Goal: Information Seeking & Learning: Find specific page/section

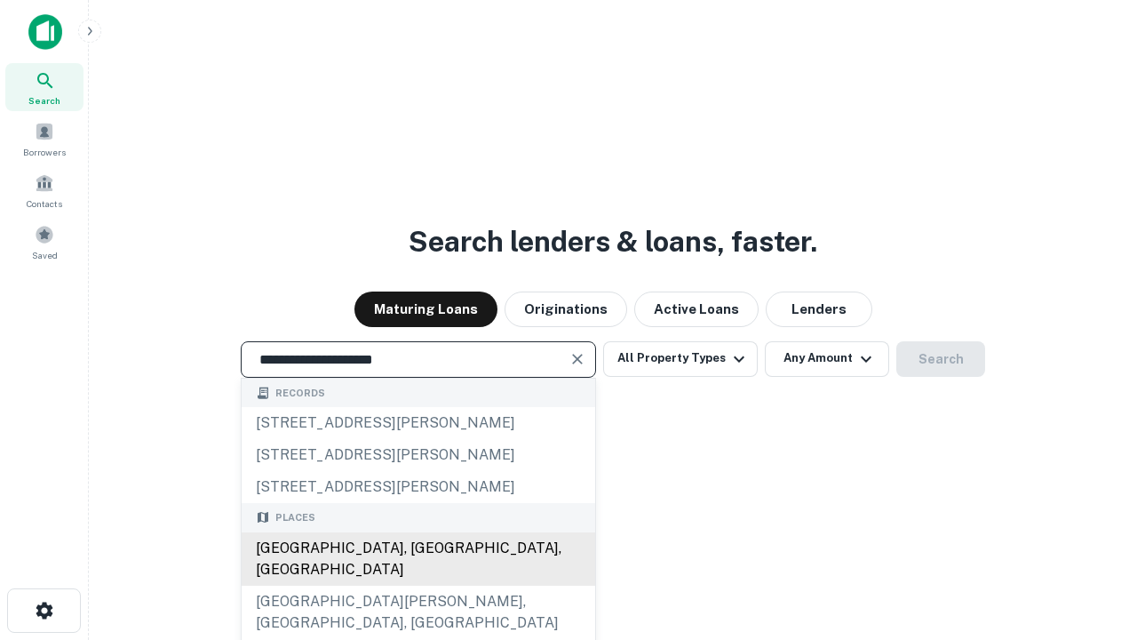
click at [417, 585] on div "[GEOGRAPHIC_DATA], [GEOGRAPHIC_DATA], [GEOGRAPHIC_DATA]" at bounding box center [419, 558] width 354 height 53
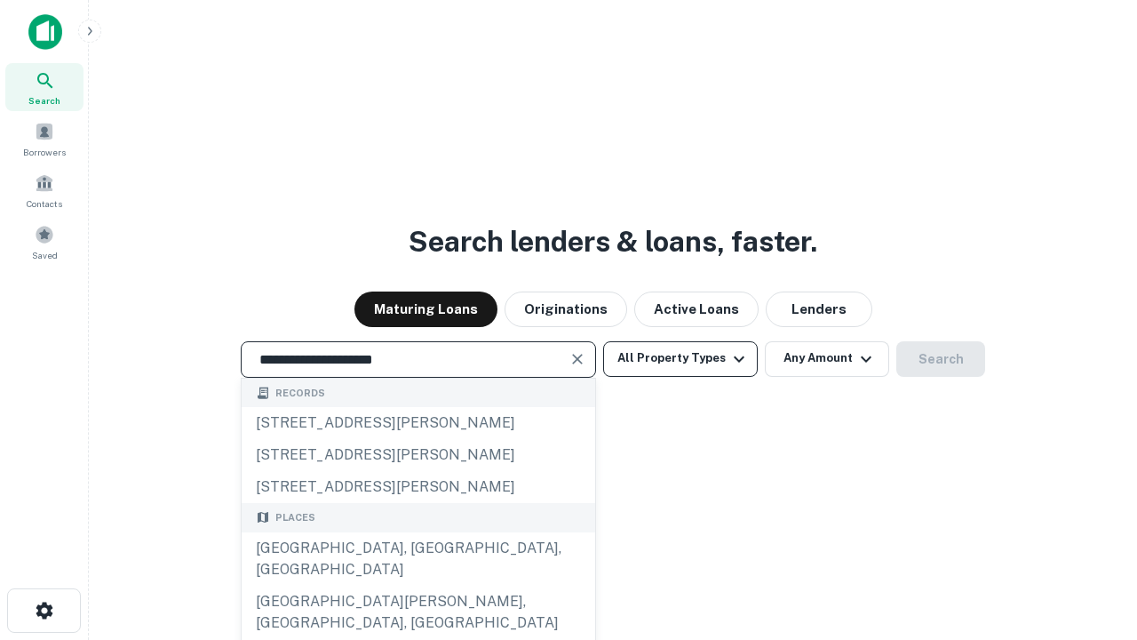
type input "**********"
click at [680, 358] on button "All Property Types" at bounding box center [680, 359] width 155 height 36
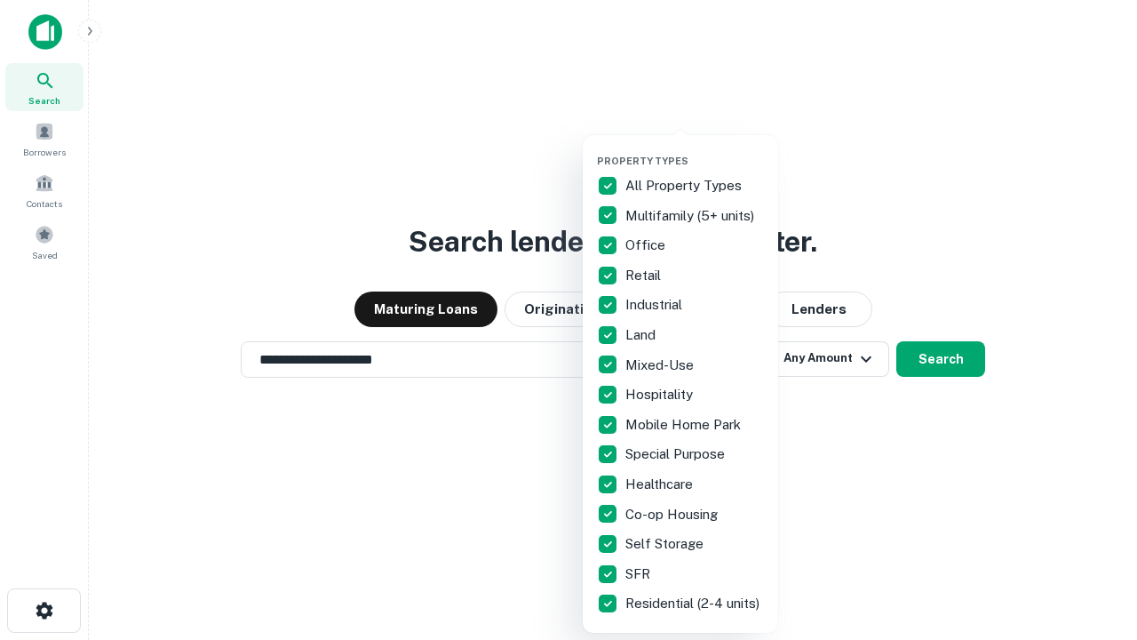
click at [695, 149] on button "button" at bounding box center [694, 149] width 195 height 1
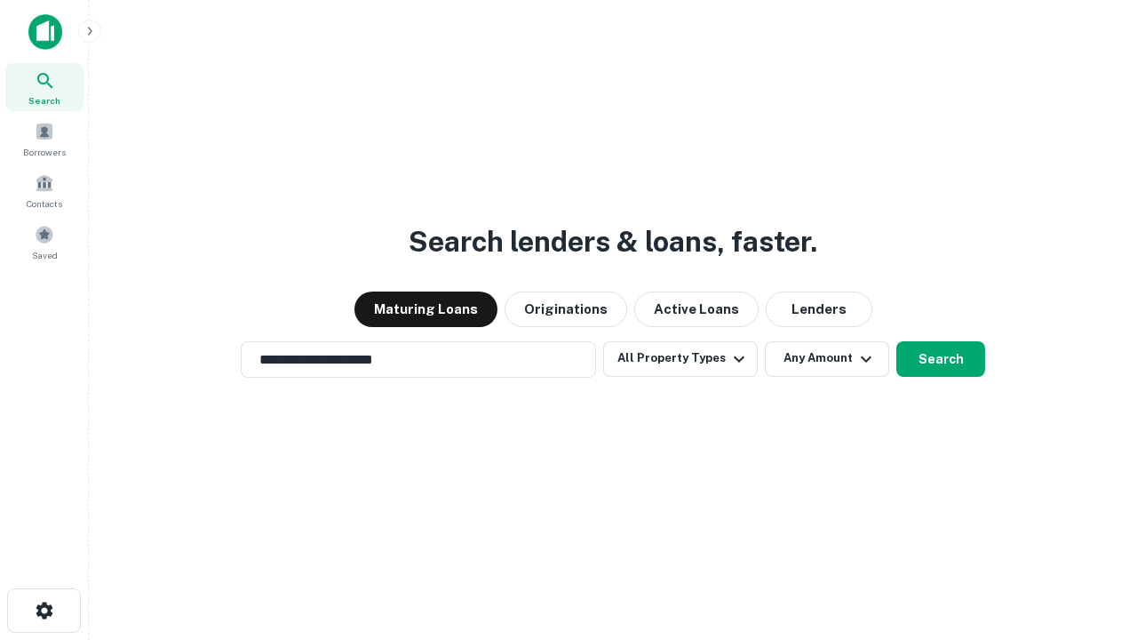
scroll to position [28, 0]
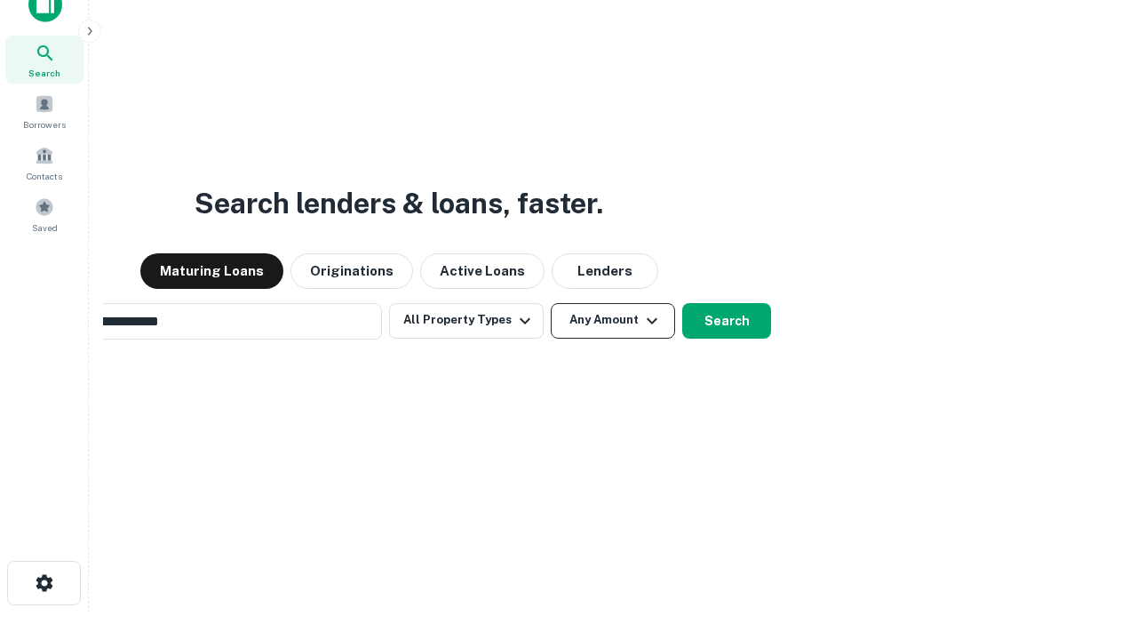
click at [551, 303] on button "Any Amount" at bounding box center [613, 321] width 124 height 36
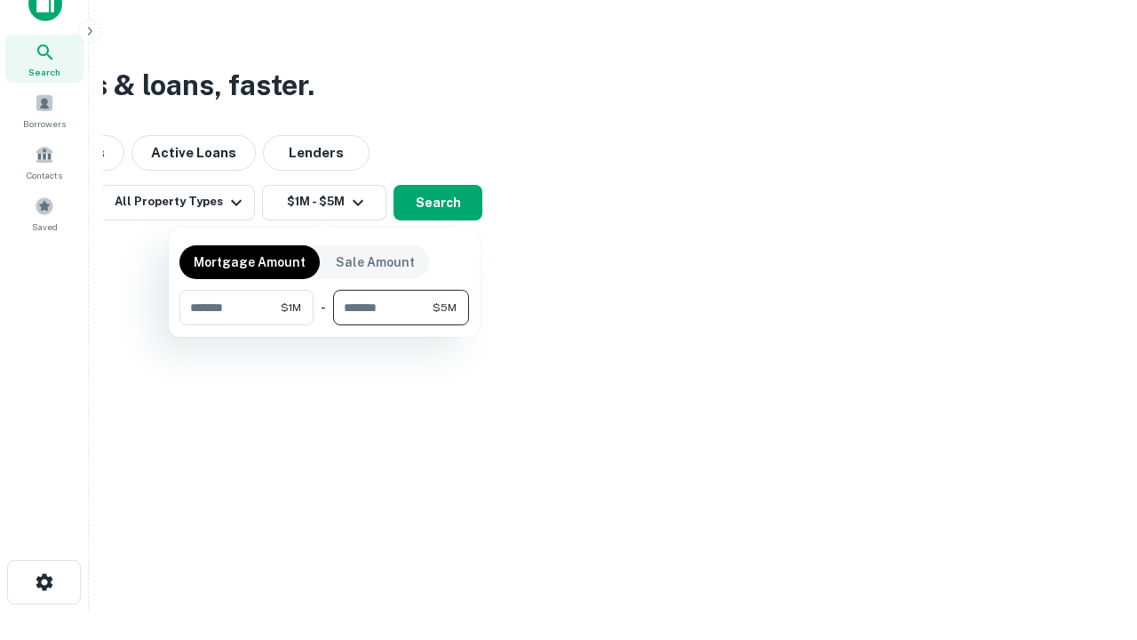
type input "*******"
click at [324, 325] on button "button" at bounding box center [324, 325] width 290 height 1
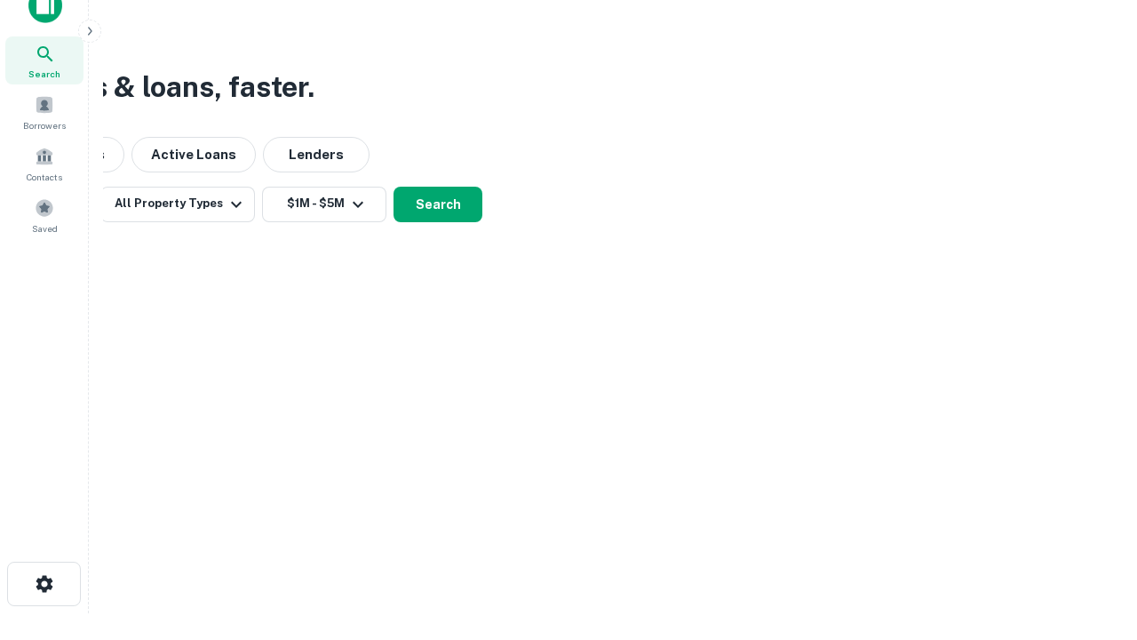
scroll to position [11, 328]
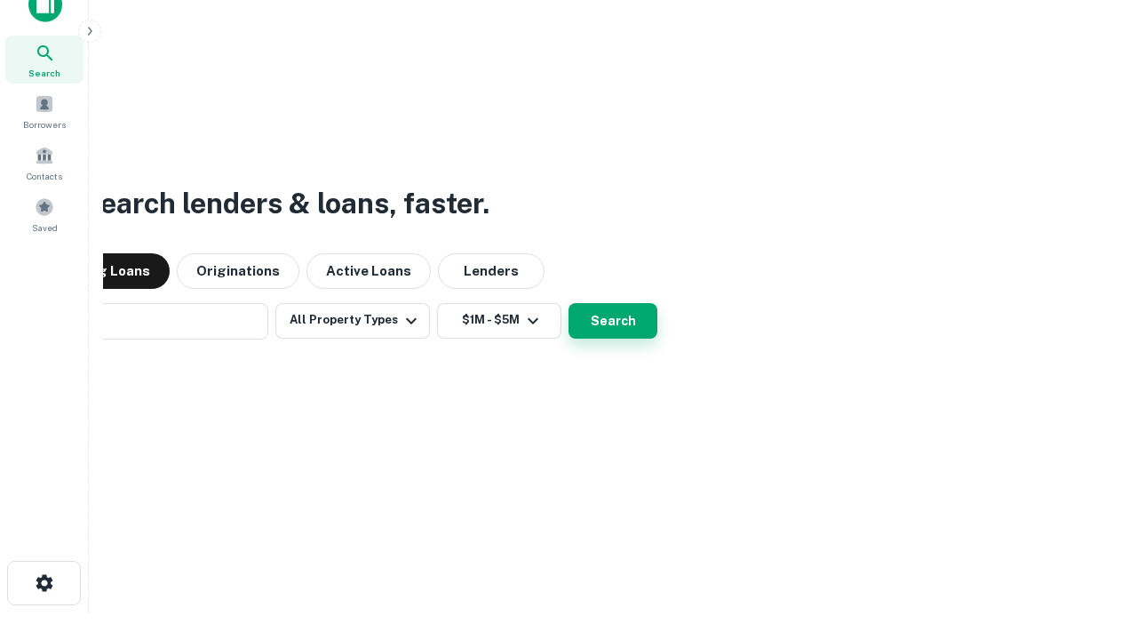
click at [568, 303] on button "Search" at bounding box center [612, 321] width 89 height 36
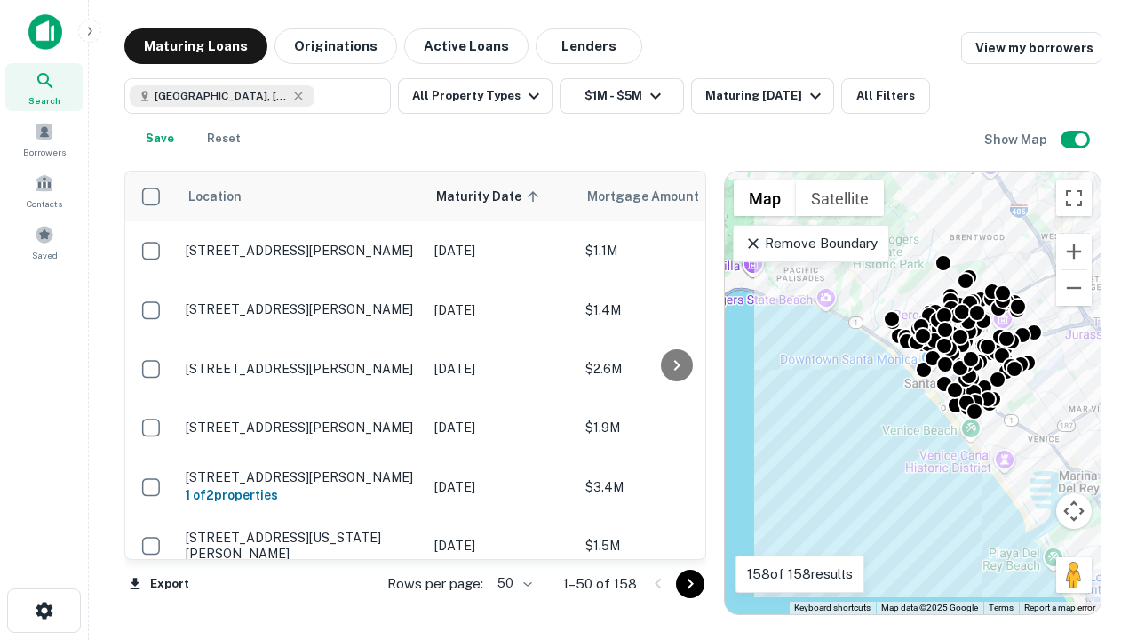
click at [512, 583] on body "Search Borrowers Contacts Saved Maturing Loans Originations Active Loans Lender…" at bounding box center [568, 320] width 1137 height 640
click at [512, 538] on li "25" at bounding box center [513, 538] width 52 height 32
